Goal: Task Accomplishment & Management: Use online tool/utility

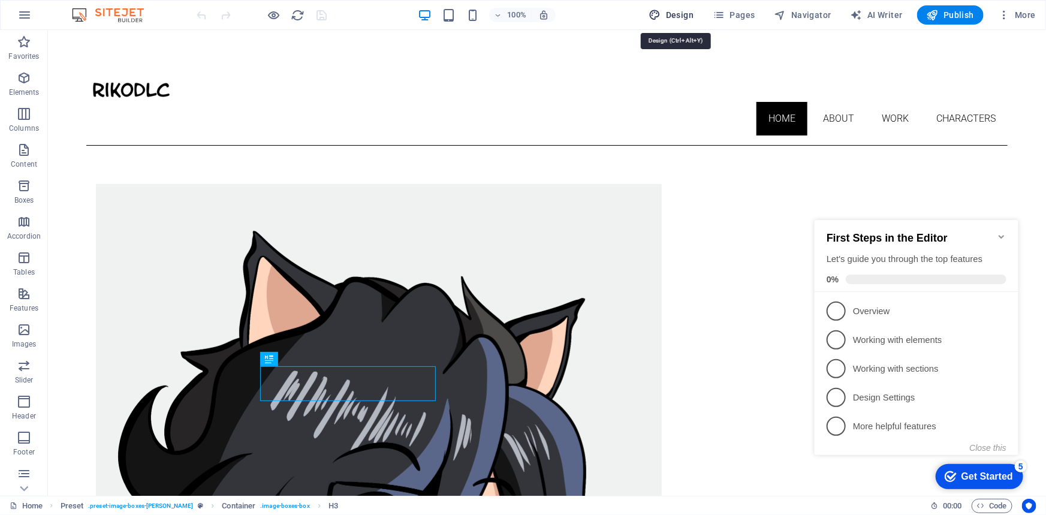
drag, startPoint x: 677, startPoint y: 10, endPoint x: 685, endPoint y: 101, distance: 92.0
click at [677, 10] on span "Design" at bounding box center [671, 15] width 45 height 12
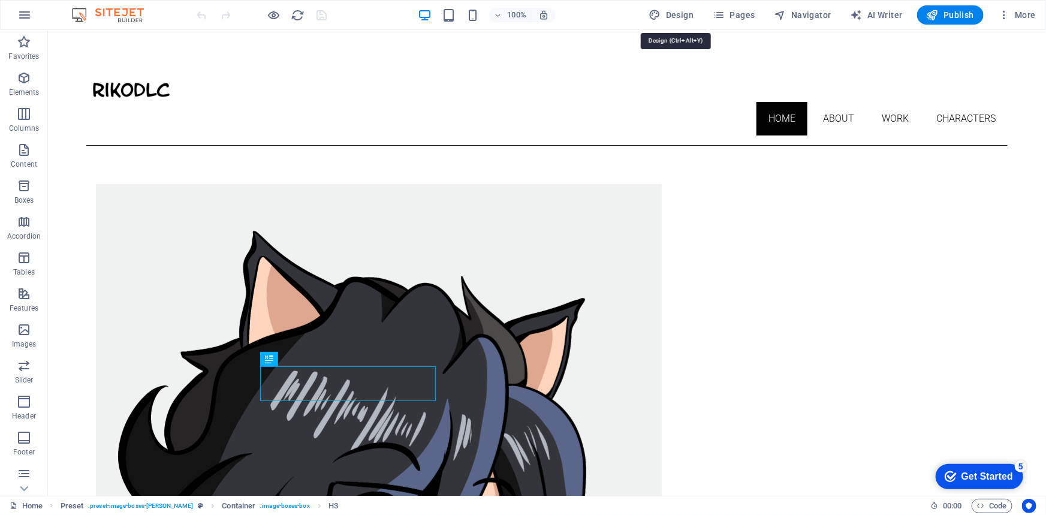
select select "px"
select select "300"
select select "px"
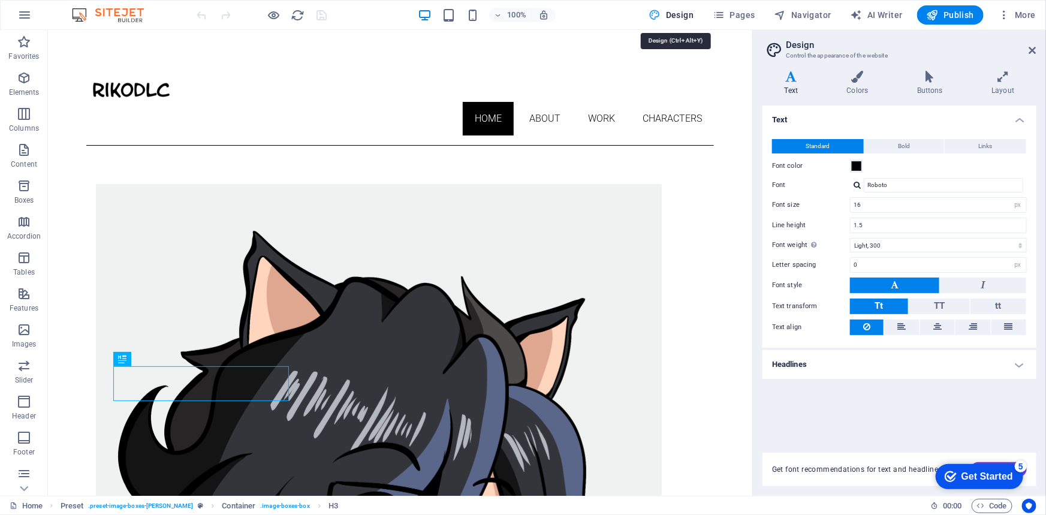
click at [670, 17] on span "Design" at bounding box center [671, 15] width 45 height 12
click at [24, 16] on icon "button" at bounding box center [24, 15] width 14 height 14
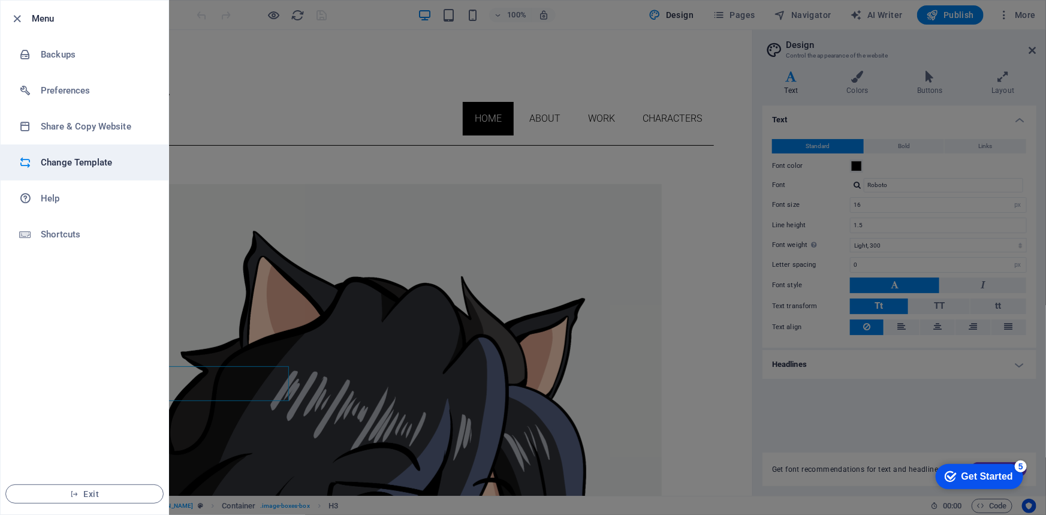
click at [83, 168] on h6 "Change Template" at bounding box center [96, 162] width 111 height 14
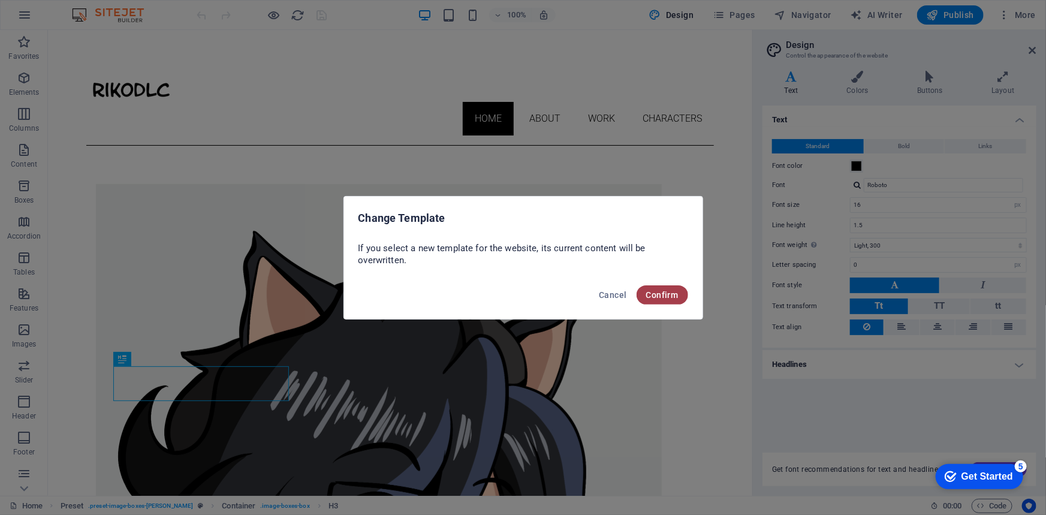
click at [664, 296] on span "Confirm" at bounding box center [662, 295] width 32 height 10
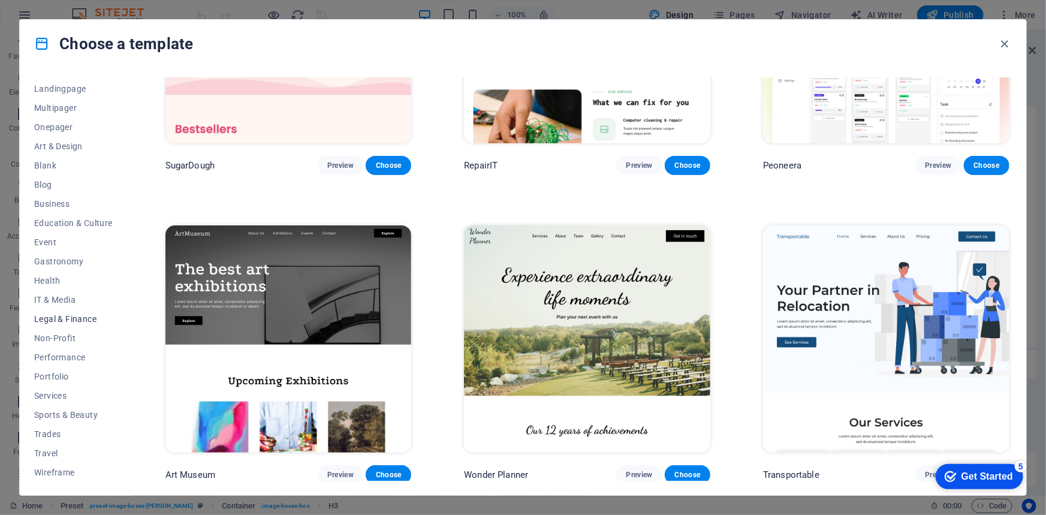
scroll to position [76, 0]
click at [65, 376] on span "Portfolio" at bounding box center [73, 376] width 79 height 10
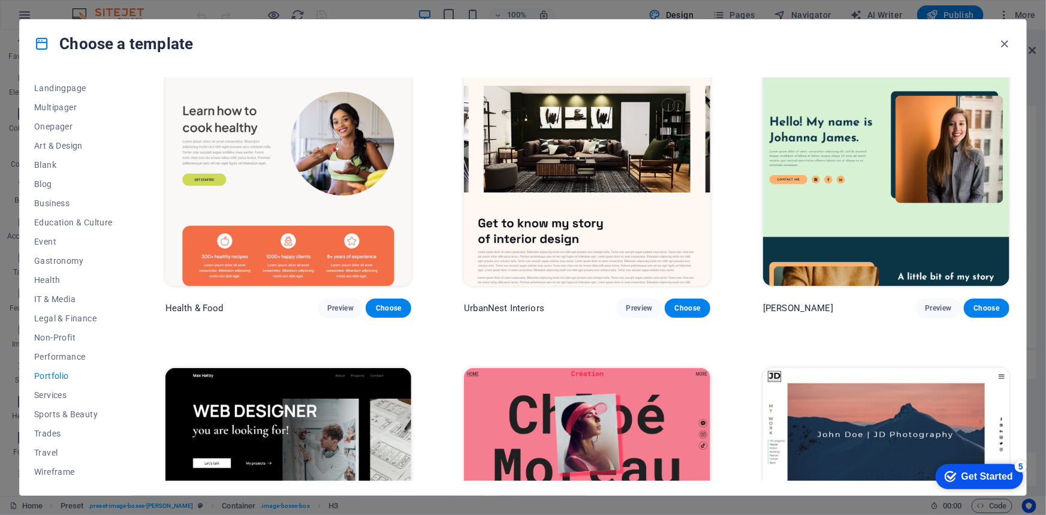
scroll to position [0, 0]
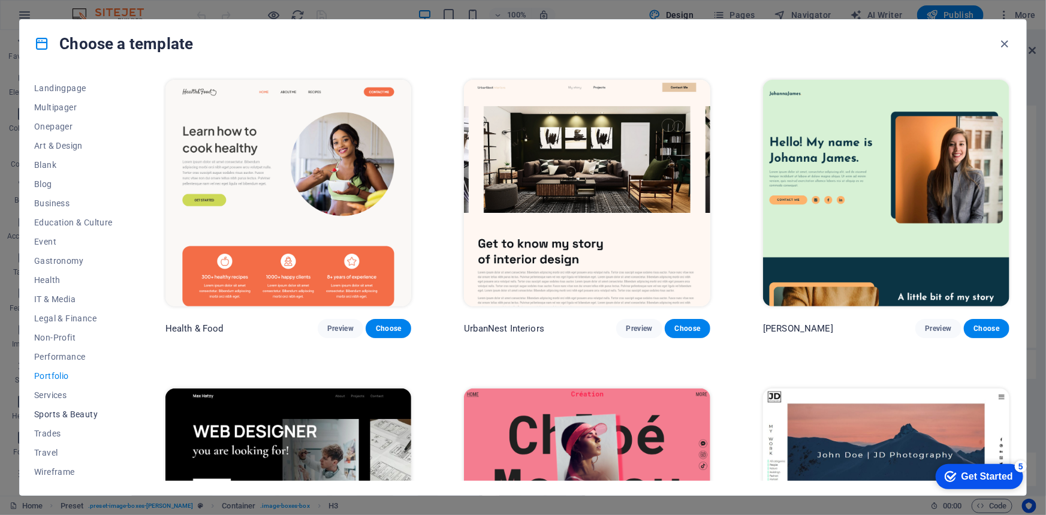
click at [69, 415] on span "Sports & Beauty" at bounding box center [73, 414] width 79 height 10
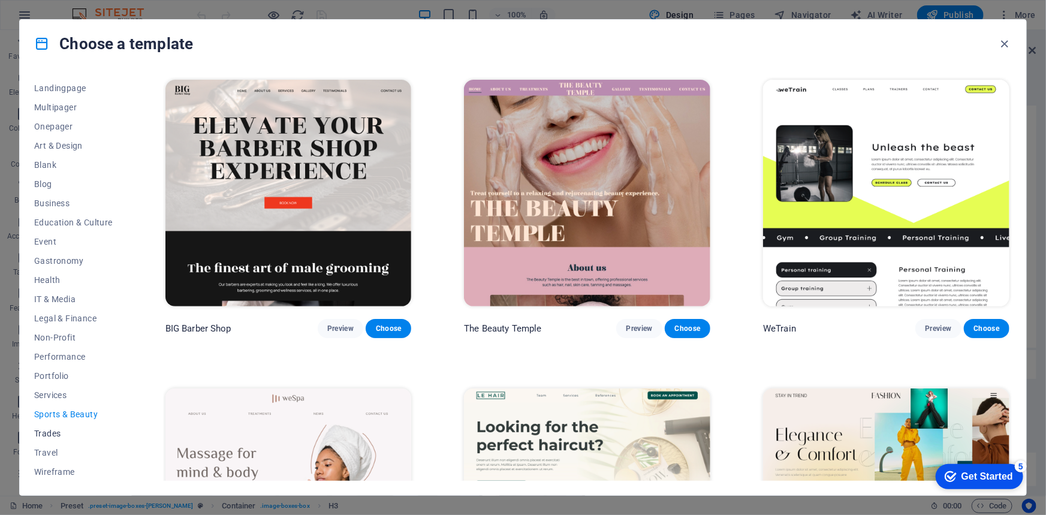
click at [52, 438] on button "Trades" at bounding box center [73, 433] width 79 height 19
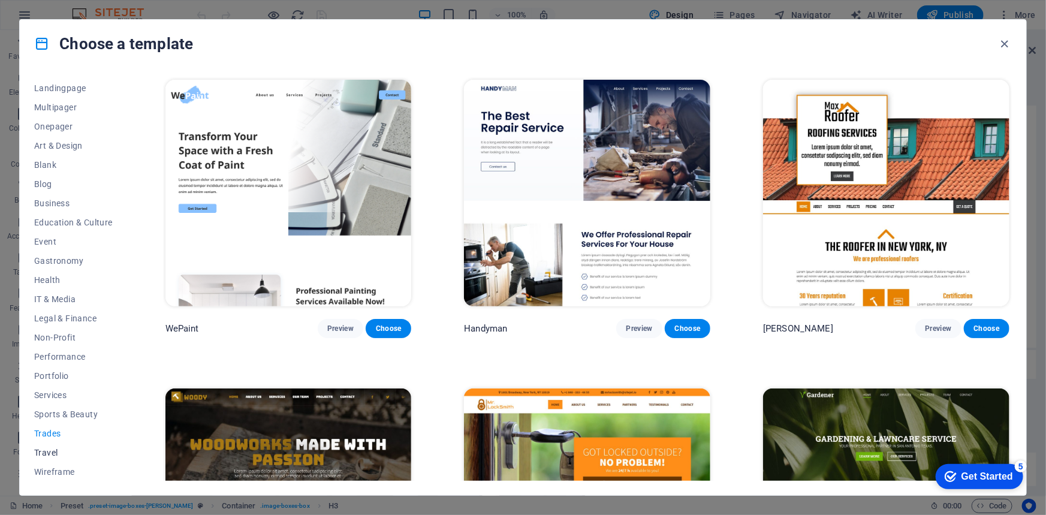
click at [57, 456] on span "Travel" at bounding box center [73, 453] width 79 height 10
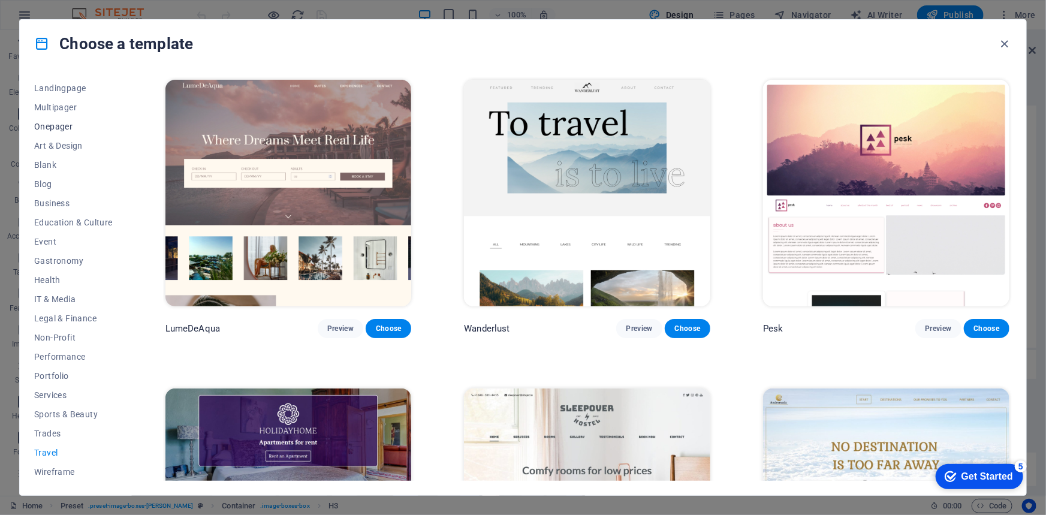
click at [61, 122] on span "Onepager" at bounding box center [73, 127] width 79 height 10
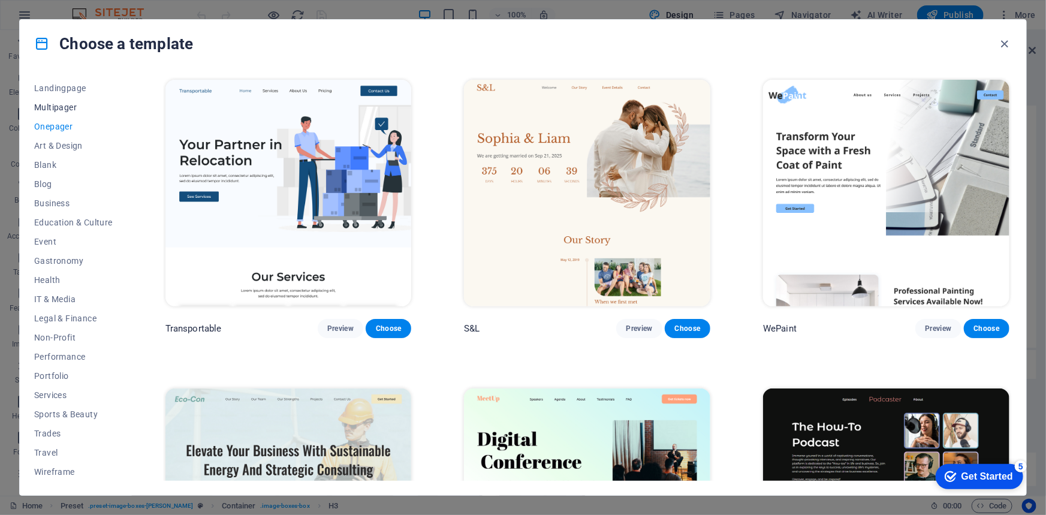
click at [56, 105] on span "Multipager" at bounding box center [73, 107] width 79 height 10
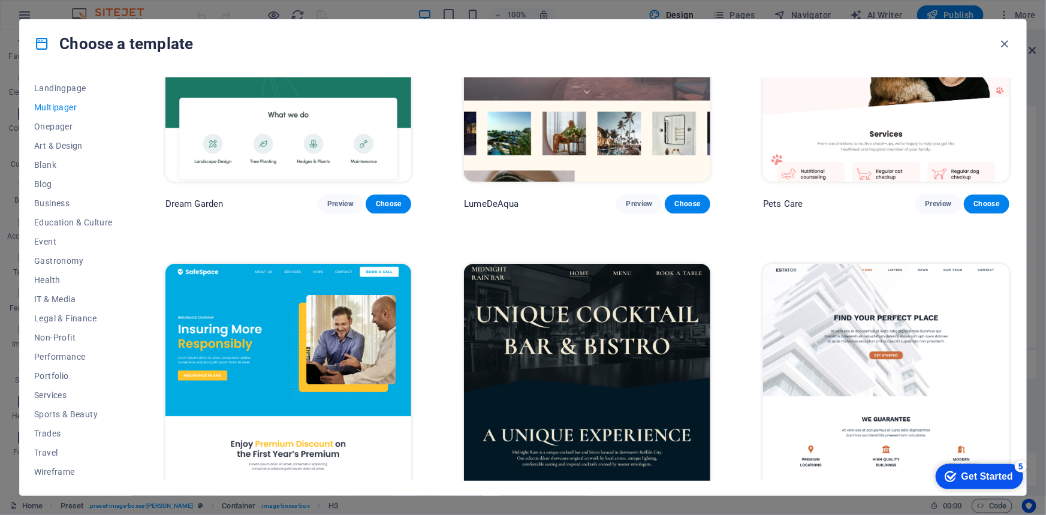
scroll to position [1362, 0]
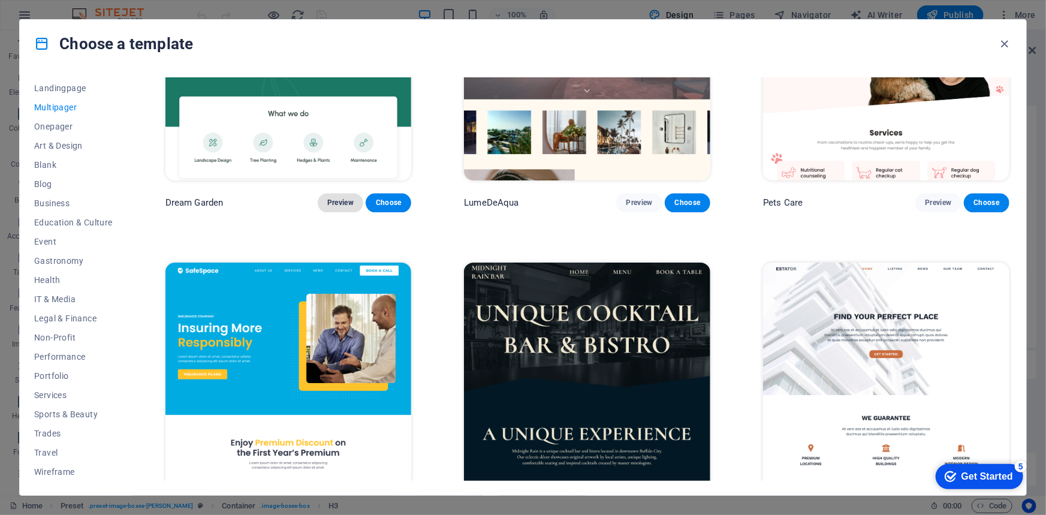
click at [338, 198] on span "Preview" at bounding box center [340, 203] width 26 height 10
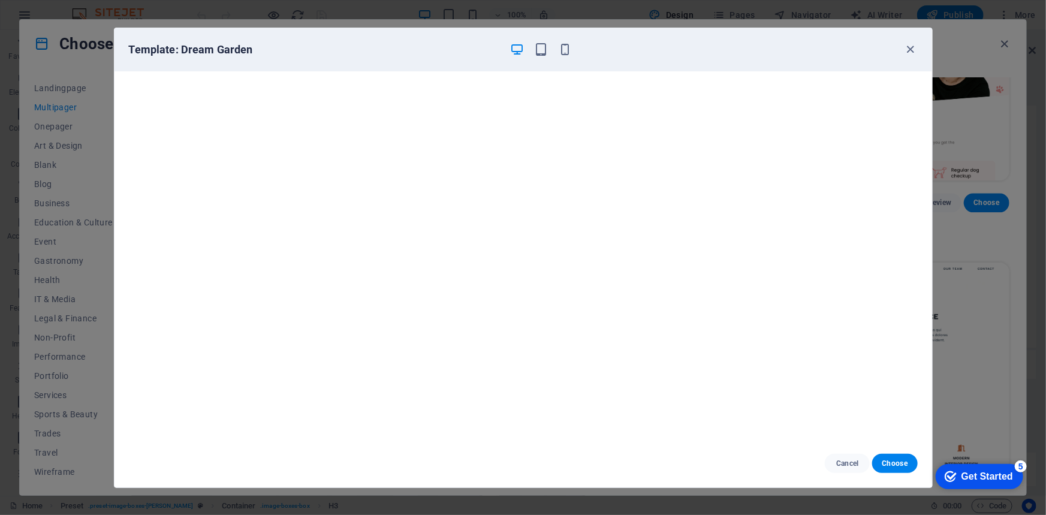
click at [13, 244] on div "Template: Dream Garden Cancel Choose" at bounding box center [523, 257] width 1046 height 515
